Goal: Find specific fact: Find specific fact

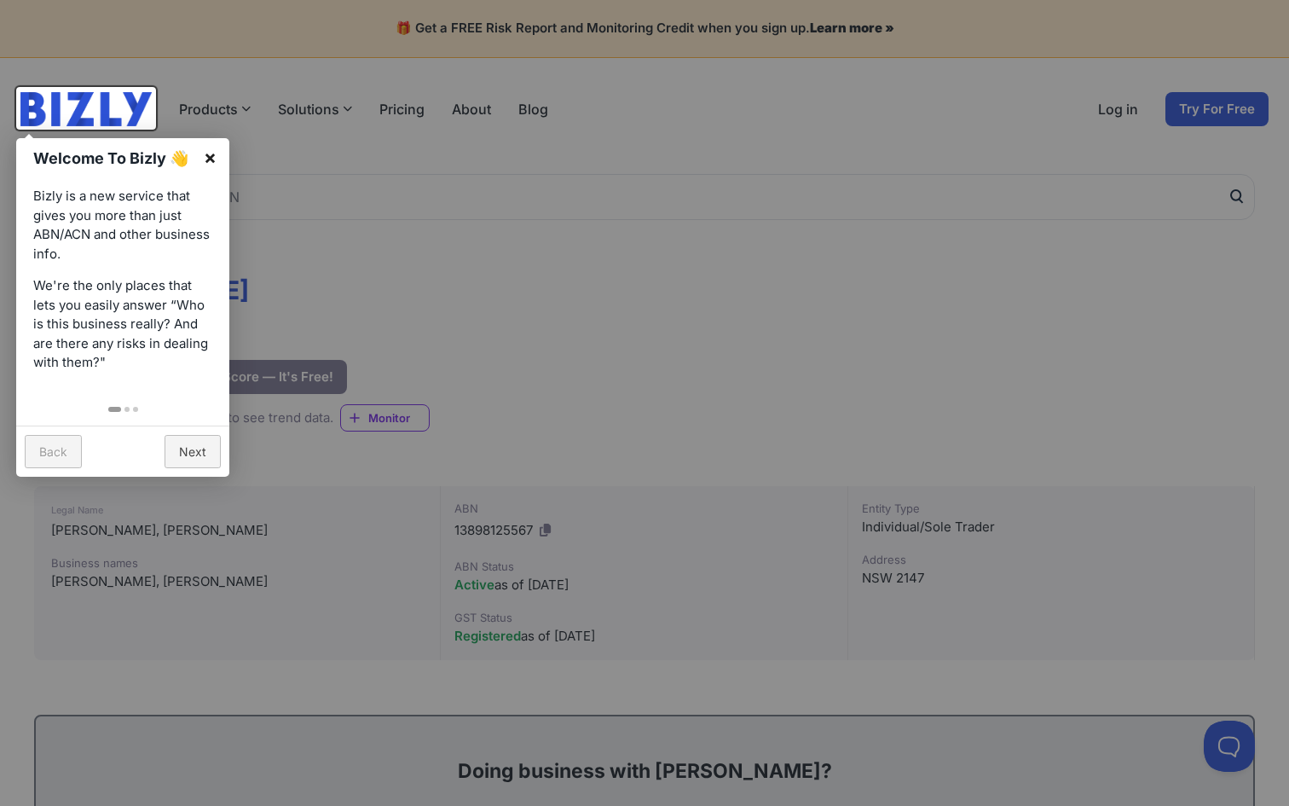
click at [210, 155] on link "×" at bounding box center [210, 157] width 38 height 38
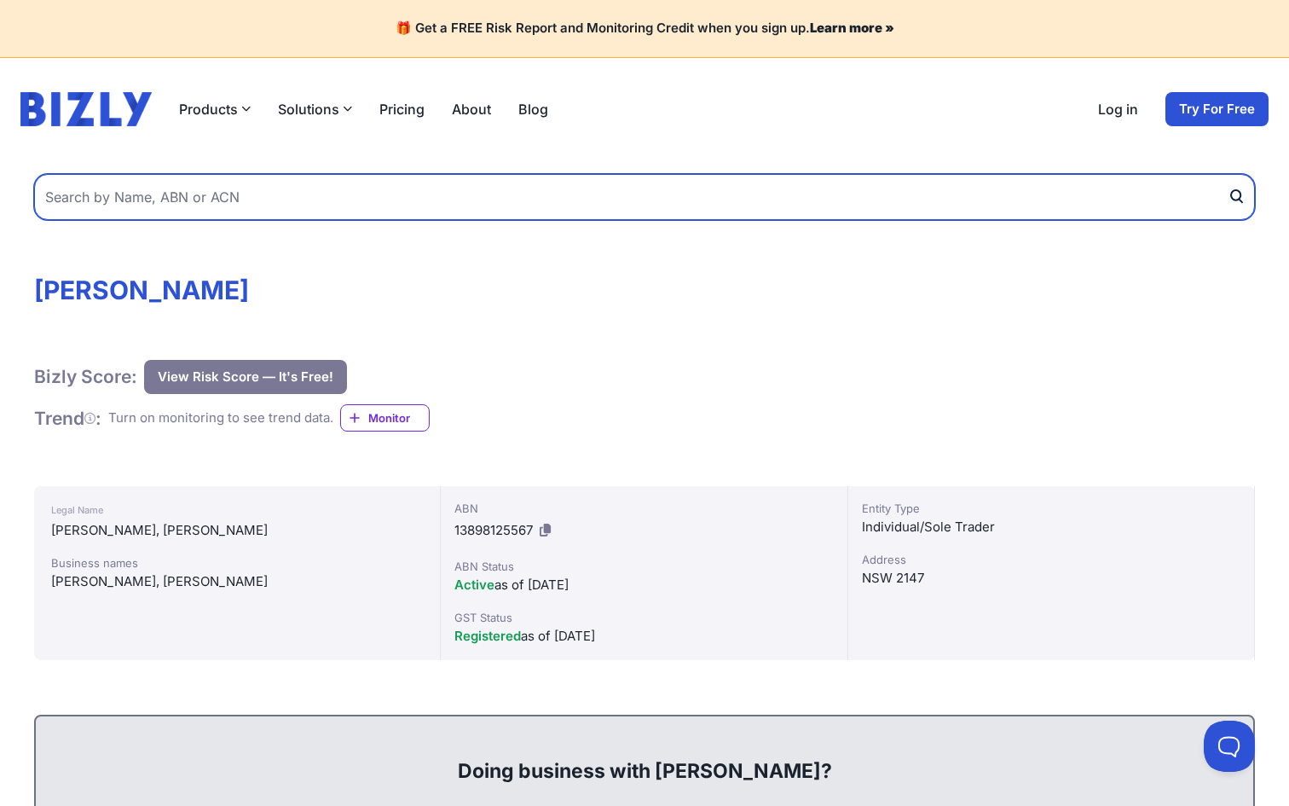
click at [200, 184] on input "text" at bounding box center [644, 197] width 1221 height 46
type input "peyman"
click at [1242, 196] on button "submit" at bounding box center [1241, 197] width 27 height 46
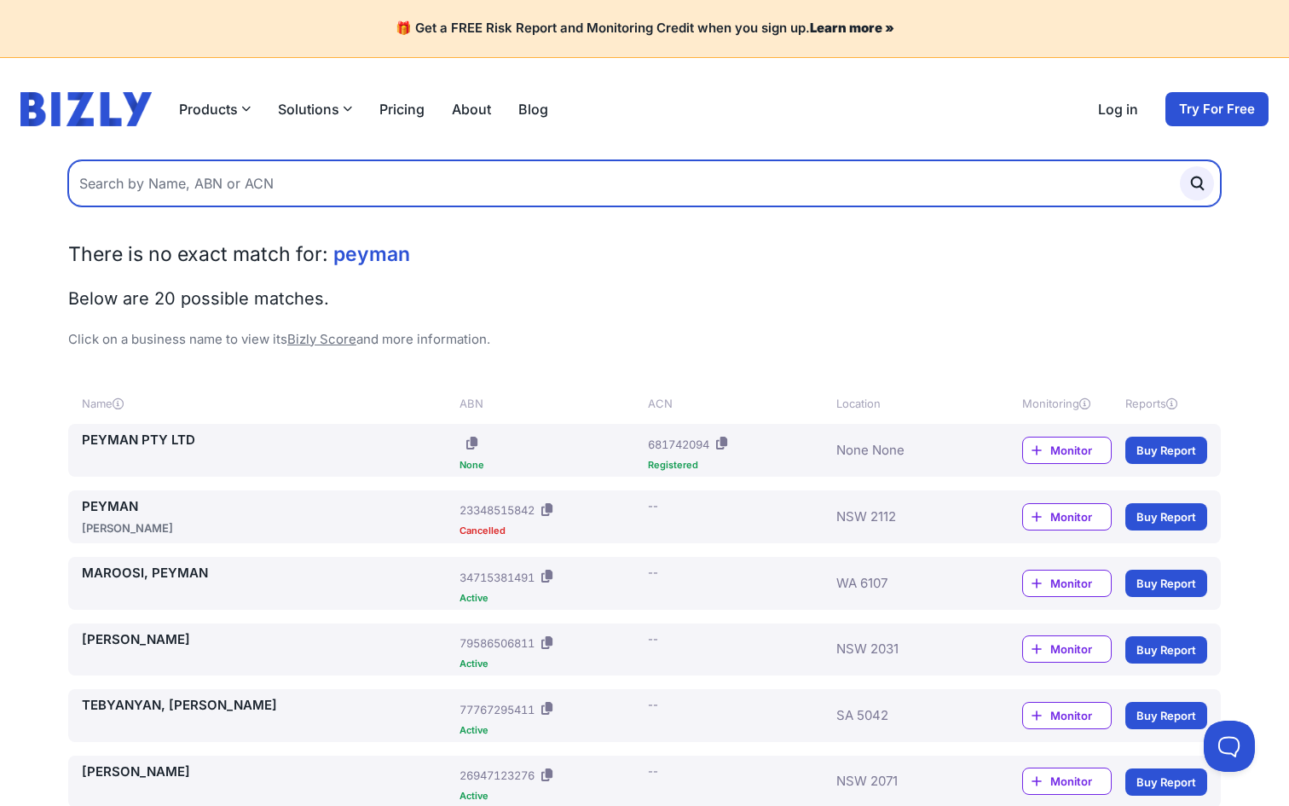
click at [331, 196] on input "text" at bounding box center [644, 183] width 1153 height 46
paste input "zamangolzari"
type input "zamangolzari"
click at [1197, 183] on button "submit" at bounding box center [1197, 183] width 34 height 34
